Goal: Task Accomplishment & Management: Use online tool/utility

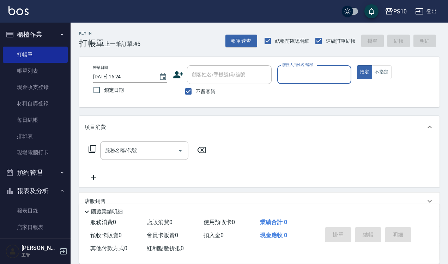
scroll to position [44, 0]
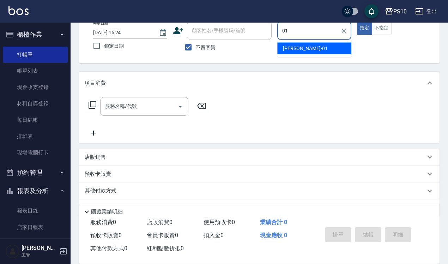
type input "[PERSON_NAME]-01"
type button "true"
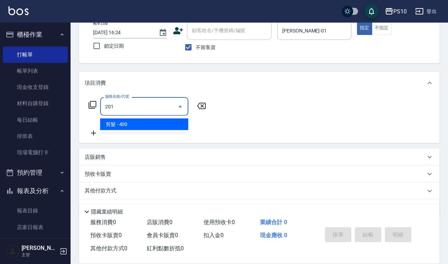
type input "剪髮(201)"
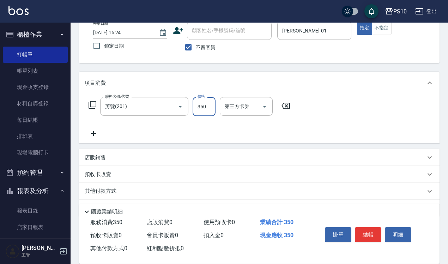
type input "350"
click at [390, 32] on button "不指定" at bounding box center [381, 28] width 20 height 14
click at [369, 233] on button "結帳" at bounding box center [368, 234] width 26 height 15
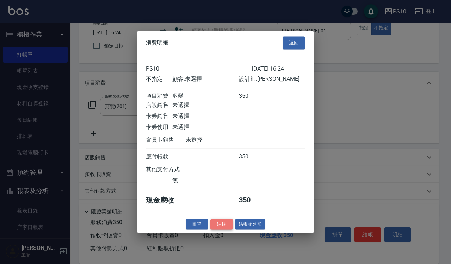
click at [230, 229] on button "結帳" at bounding box center [221, 224] width 23 height 11
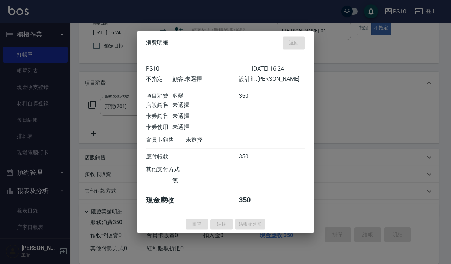
type input "[DATE] 17:46"
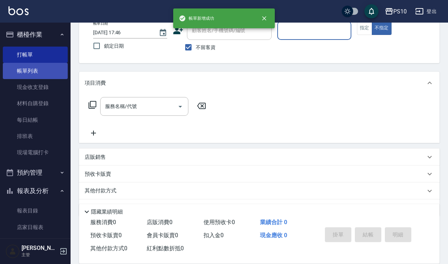
click at [29, 76] on link "帳單列表" at bounding box center [35, 71] width 65 height 16
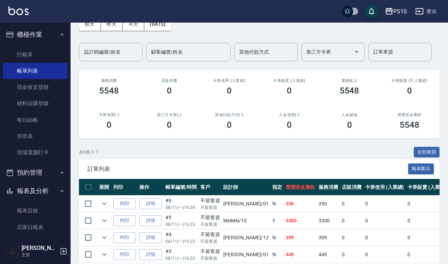
scroll to position [107, 0]
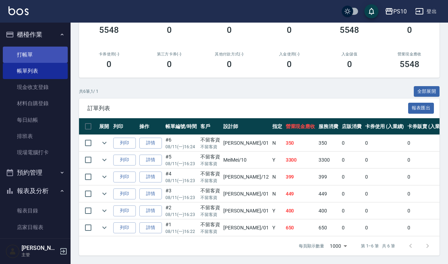
click at [39, 51] on link "打帳單" at bounding box center [35, 55] width 65 height 16
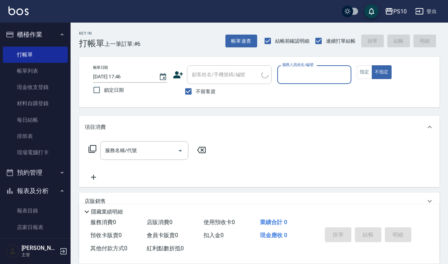
click at [321, 73] on input "服務人員姓名/編號" at bounding box center [314, 74] width 68 height 12
type input "[PERSON_NAME]-12"
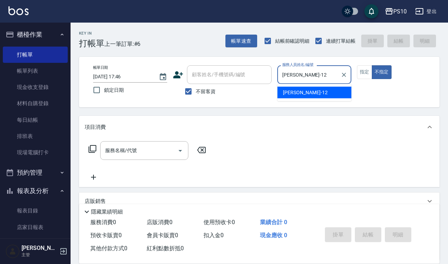
type button "false"
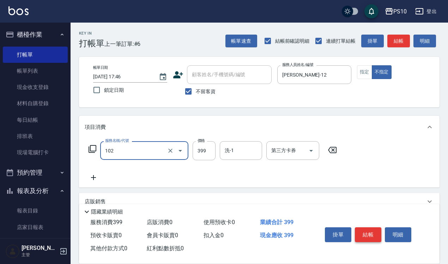
type input "SPA洗髮399(102)"
click at [363, 230] on button "結帳" at bounding box center [368, 234] width 26 height 15
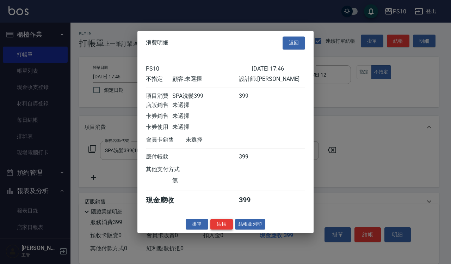
click at [214, 227] on button "結帳" at bounding box center [221, 224] width 23 height 11
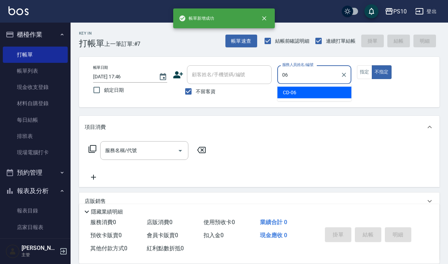
type input "CD-06"
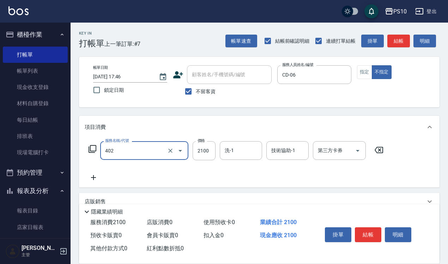
type input "染髮中髮(402)"
type input "2500"
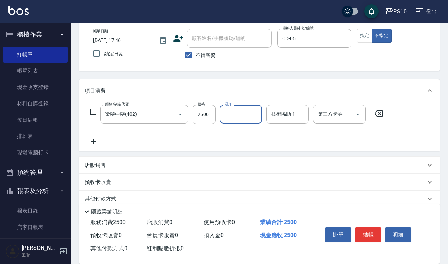
scroll to position [64, 0]
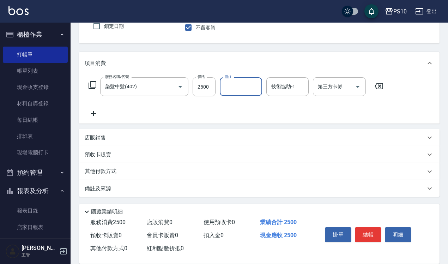
click at [108, 141] on div "店販銷售" at bounding box center [259, 137] width 360 height 17
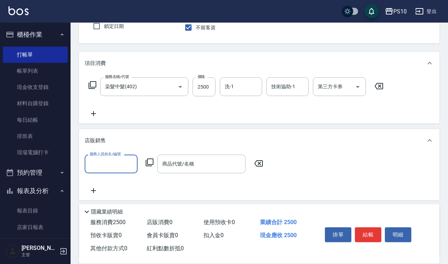
scroll to position [0, 0]
click at [111, 164] on input "服務人員姓名/編號" at bounding box center [111, 164] width 47 height 12
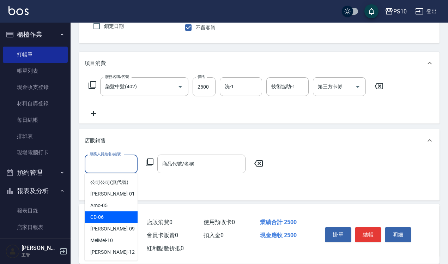
click at [111, 214] on div "CD -06" at bounding box center [111, 217] width 53 height 12
type input "CD-06"
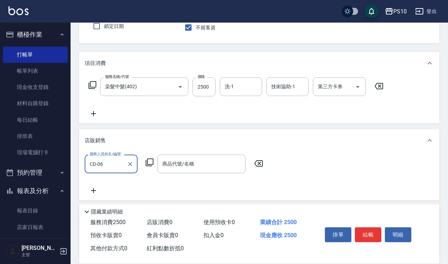
click at [93, 191] on icon at bounding box center [94, 190] width 18 height 8
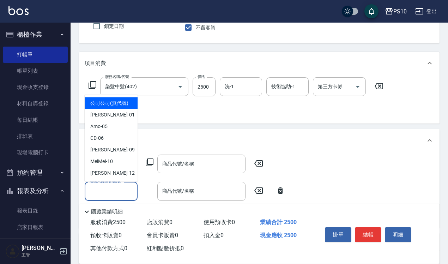
click at [104, 195] on input "服務人員姓名/編號" at bounding box center [111, 191] width 47 height 12
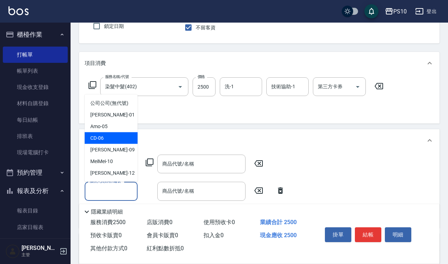
click at [107, 143] on div "CD -06" at bounding box center [111, 138] width 53 height 12
type input "CD-06"
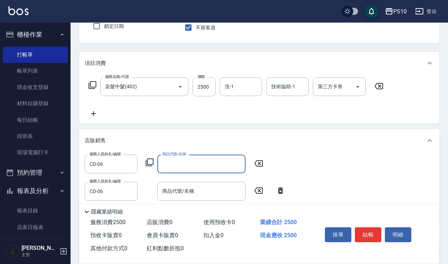
click at [162, 161] on input "商品代號/名稱" at bounding box center [201, 164] width 82 height 12
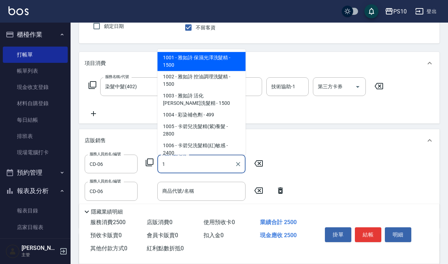
type input "雅如詩 保濕光澤洗髮精"
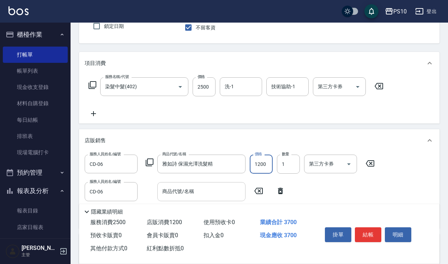
type input "1200"
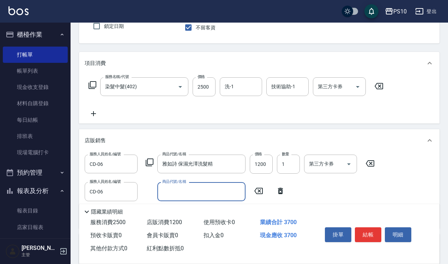
click at [176, 196] on input "商品代號/名稱" at bounding box center [201, 191] width 82 height 12
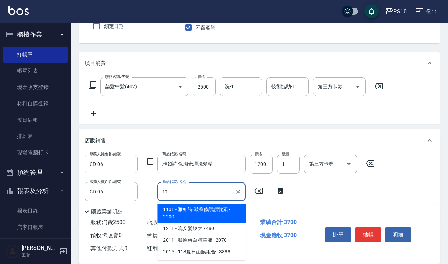
type input "雅如詩 滋養修護護髮素"
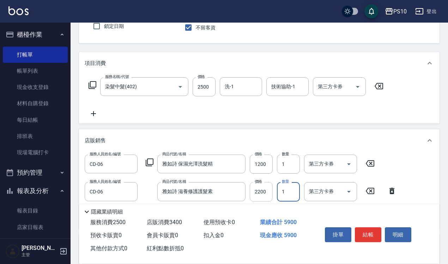
click at [265, 200] on input "2200" at bounding box center [261, 191] width 23 height 19
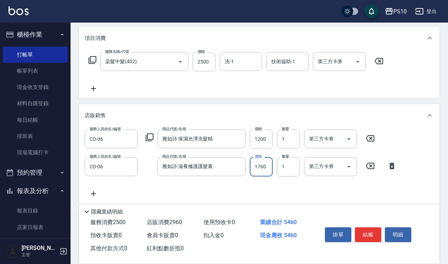
scroll to position [152, 0]
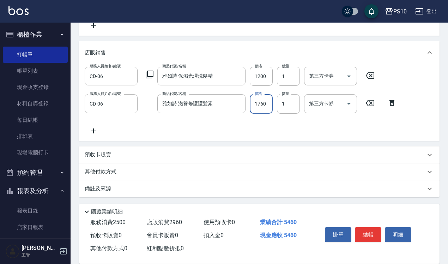
type input "1760"
click at [118, 166] on div "其他付款方式" at bounding box center [259, 171] width 360 height 17
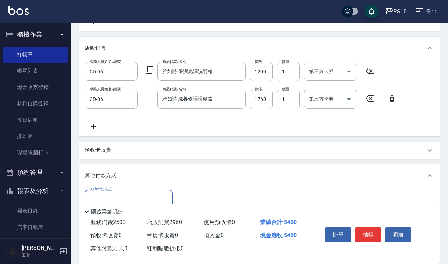
scroll to position [196, 0]
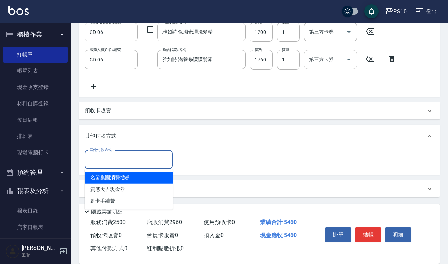
click at [119, 163] on input "其他付款方式" at bounding box center [129, 159] width 82 height 12
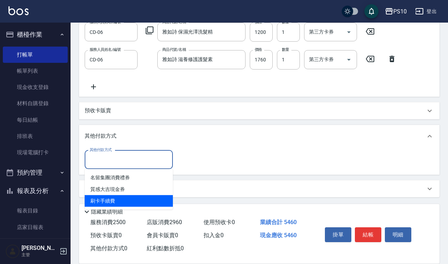
click at [119, 200] on span "刷卡手續費" at bounding box center [129, 201] width 88 height 12
type input "刷卡手續費"
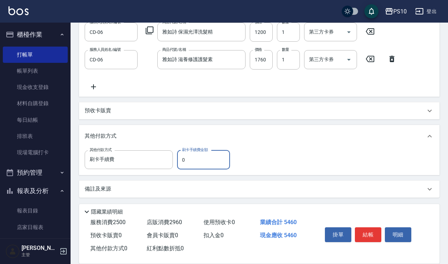
drag, startPoint x: 189, startPoint y: 162, endPoint x: 177, endPoint y: 161, distance: 12.4
click at [177, 161] on input "0" at bounding box center [203, 159] width 53 height 19
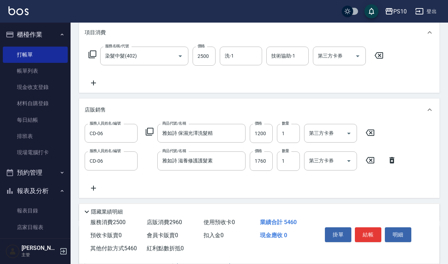
scroll to position [0, 0]
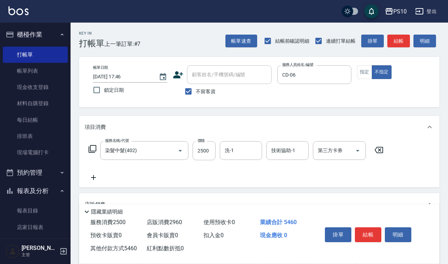
type input "5460"
click at [363, 76] on button "指定" at bounding box center [364, 72] width 15 height 14
click at [374, 237] on button "結帳" at bounding box center [368, 234] width 26 height 15
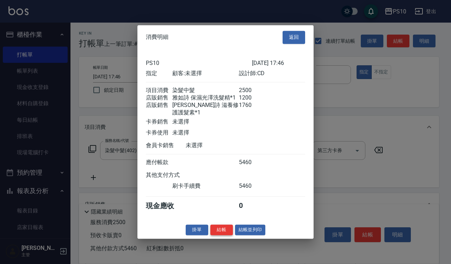
click at [217, 230] on button "結帳" at bounding box center [221, 229] width 23 height 11
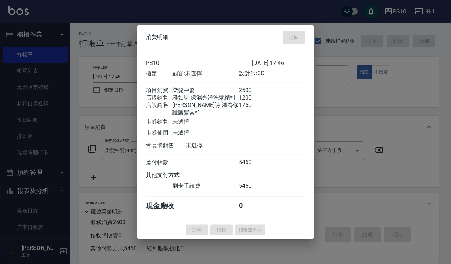
type input "[DATE] 17:47"
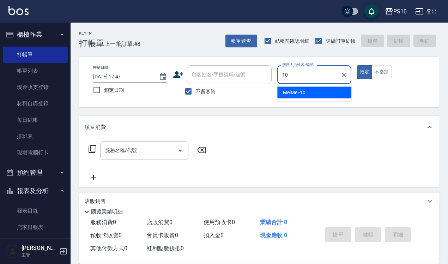
type input "MeiMei-10"
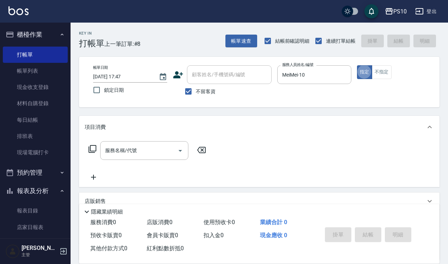
type button "true"
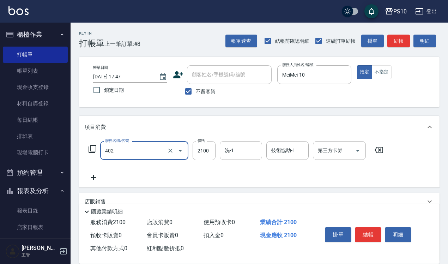
type input "染髮中髮(402)"
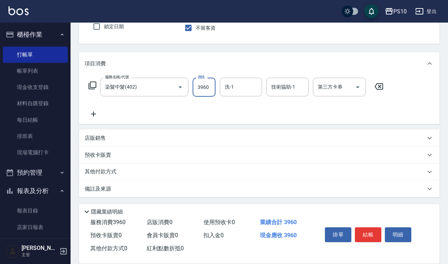
scroll to position [64, 0]
type input "3960"
click at [119, 168] on p "其他付款方式" at bounding box center [102, 171] width 35 height 8
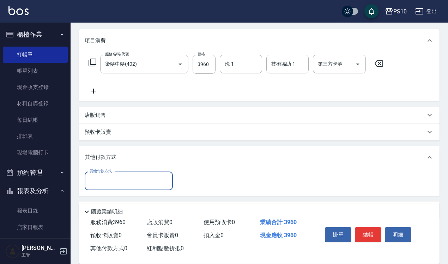
scroll to position [107, 0]
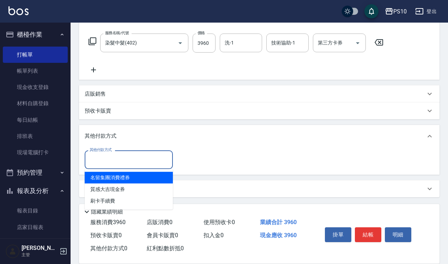
click at [125, 162] on input "其他付款方式" at bounding box center [129, 159] width 82 height 12
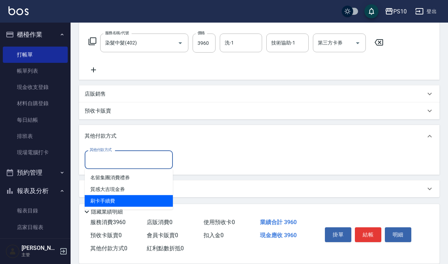
click at [123, 203] on span "刷卡手續費" at bounding box center [129, 201] width 88 height 12
type input "刷卡手續費"
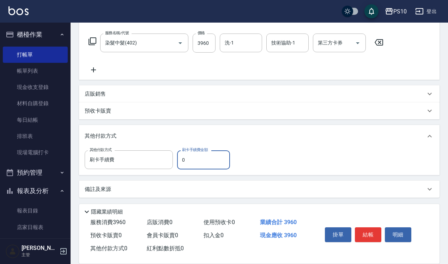
drag, startPoint x: 190, startPoint y: 161, endPoint x: 173, endPoint y: 160, distance: 16.9
click at [173, 160] on div "其他付款方式 刷卡手續費 其他付款方式 刷卡手續費金額 0 刷卡手續費金額" at bounding box center [159, 159] width 149 height 19
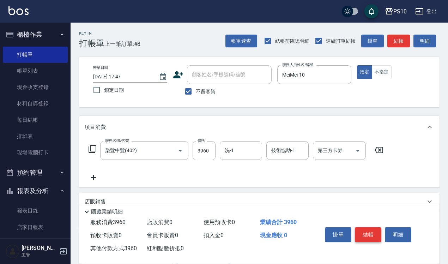
type input "3960"
click at [368, 227] on button "結帳" at bounding box center [368, 234] width 26 height 15
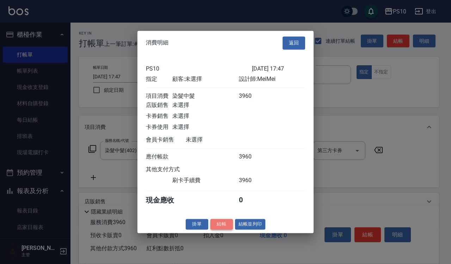
click at [221, 227] on button "結帳" at bounding box center [221, 224] width 23 height 11
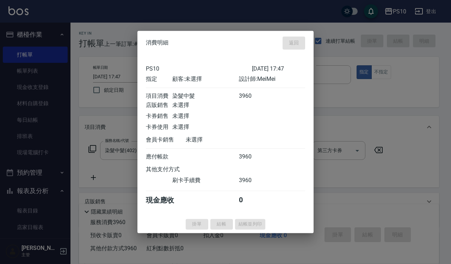
type input "[DATE] 17:48"
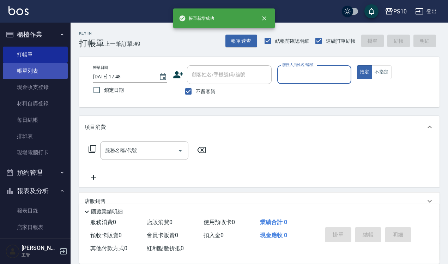
click at [50, 72] on link "帳單列表" at bounding box center [35, 71] width 65 height 16
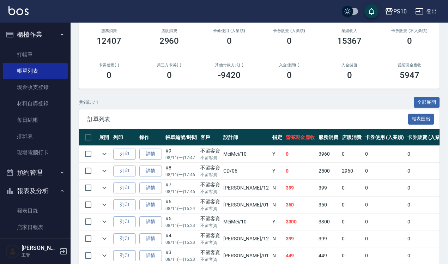
scroll to position [132, 0]
